Goal: Book appointment/travel/reservation

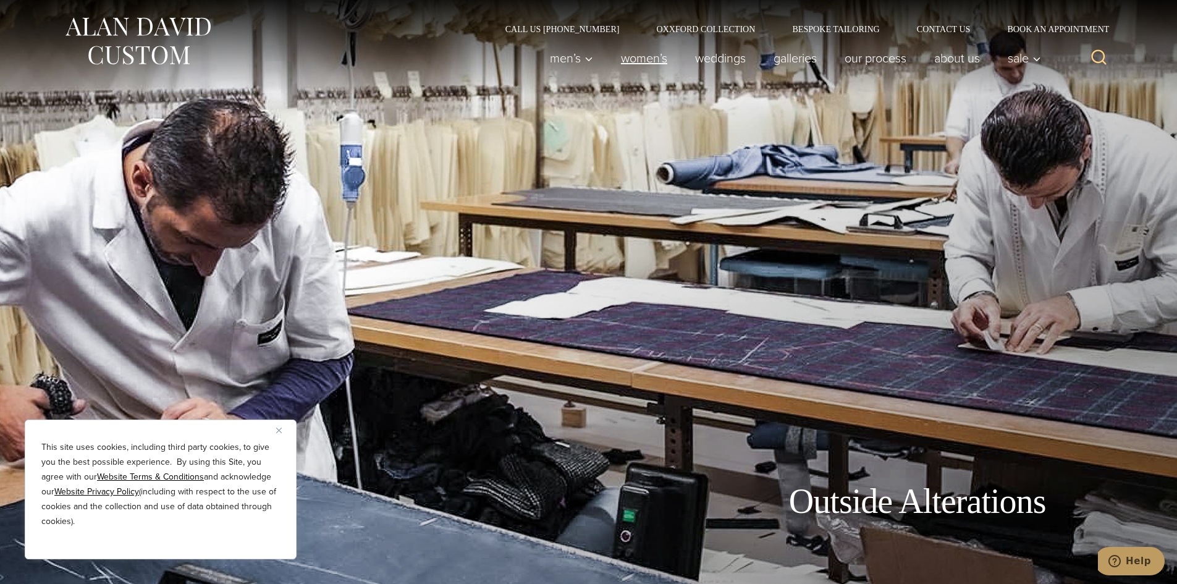
click at [639, 54] on link "Women’s" at bounding box center [643, 58] width 74 height 25
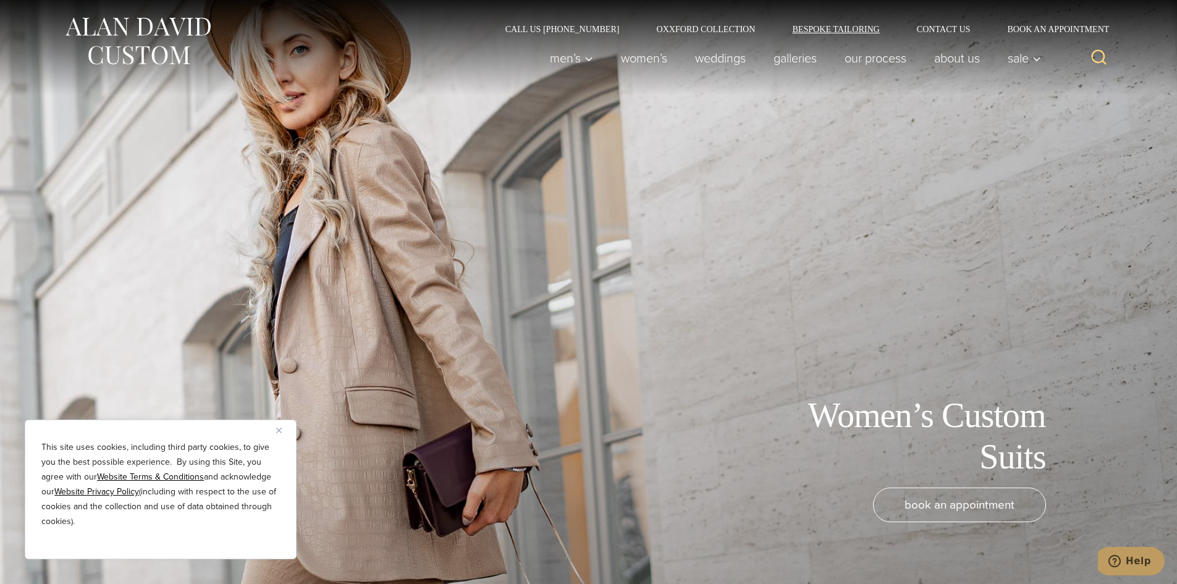
click at [850, 31] on link "Bespoke Tailoring" at bounding box center [835, 29] width 124 height 9
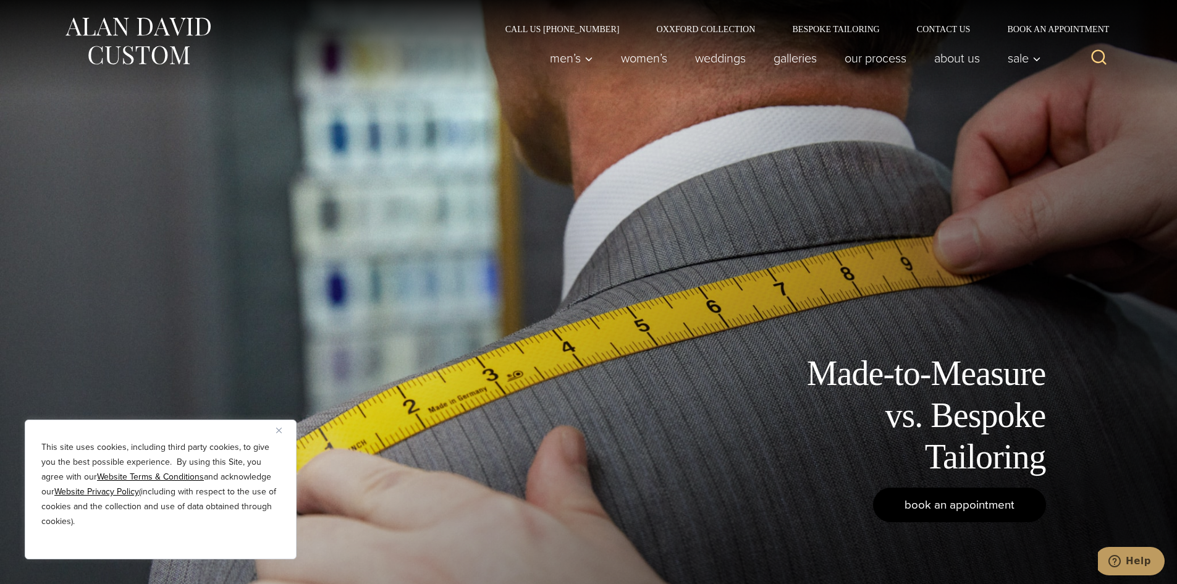
click at [948, 514] on link "book an appointment" at bounding box center [959, 504] width 173 height 35
